Goal: Navigation & Orientation: Find specific page/section

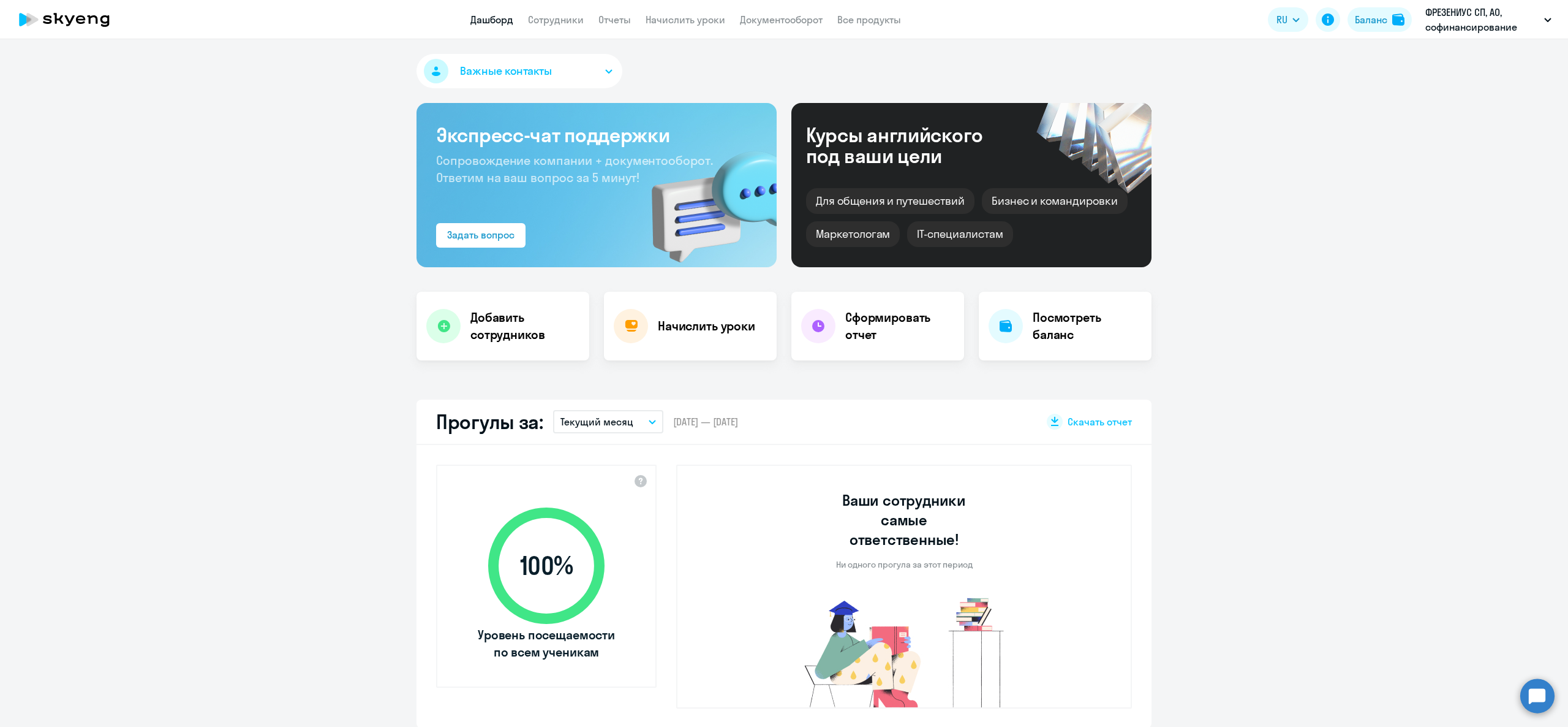
click at [564, 10] on app-header "Дашборд Сотрудники Отчеты Начислить уроки Документооборот Все продукты Дашборд …" at bounding box center [784, 19] width 1568 height 39
click at [555, 19] on link "Сотрудники" at bounding box center [555, 19] width 55 height 13
select select "30"
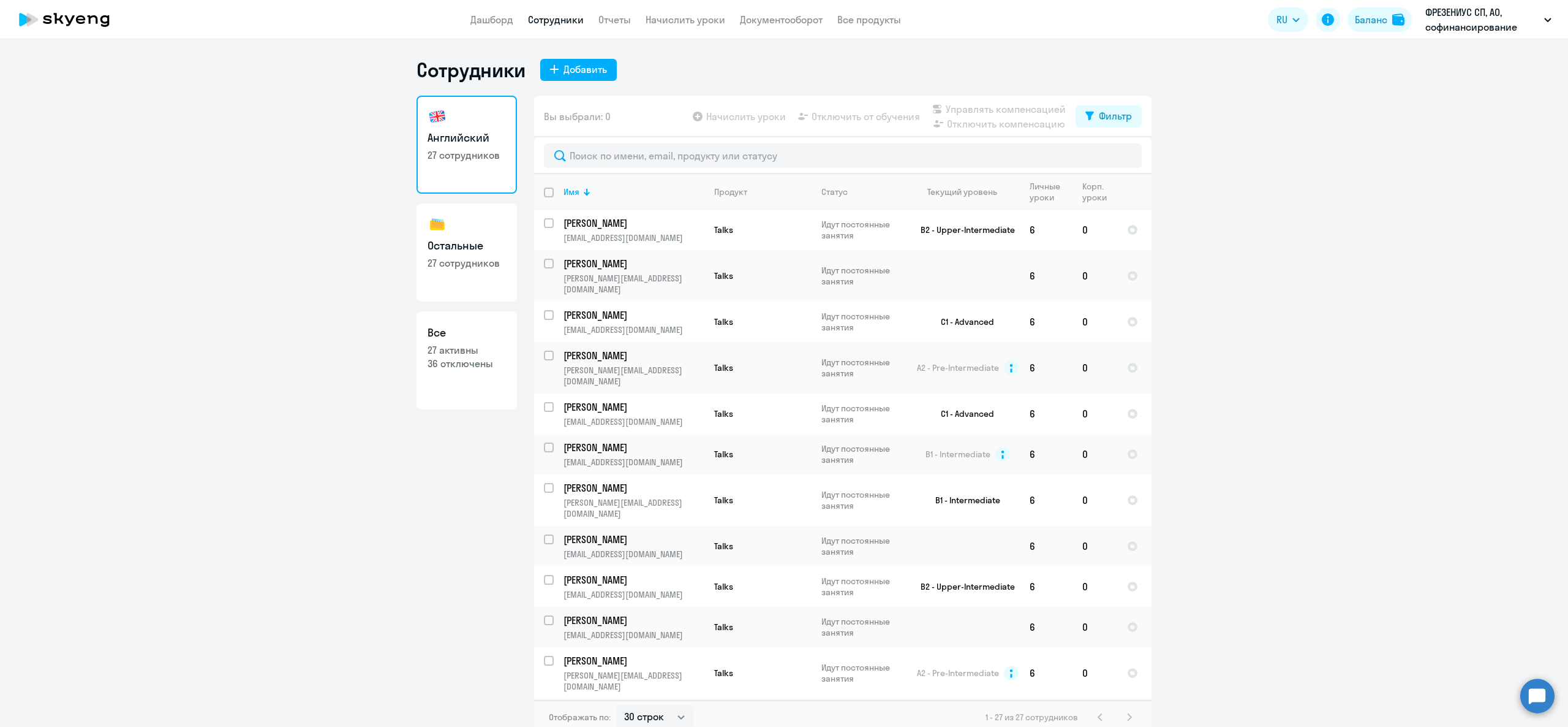
click at [454, 287] on link "Остальные 27 сотрудников" at bounding box center [466, 252] width 100 height 98
select select "30"
